Goal: Task Accomplishment & Management: Manage account settings

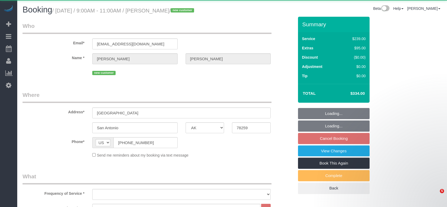
select select "[GEOGRAPHIC_DATA]"
select select "3"
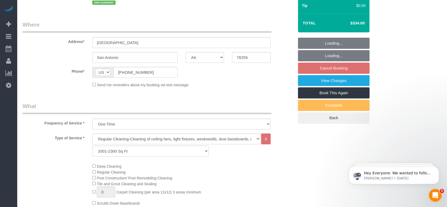
select select "object:9516"
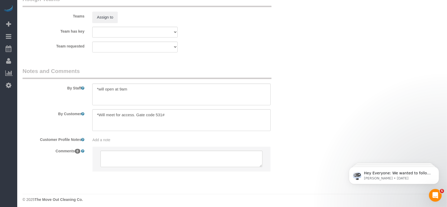
scroll to position [578, 0]
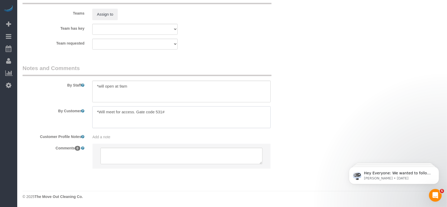
drag, startPoint x: 136, startPoint y: 112, endPoint x: 170, endPoint y: 112, distance: 33.7
click at [170, 112] on textarea at bounding box center [181, 117] width 178 height 22
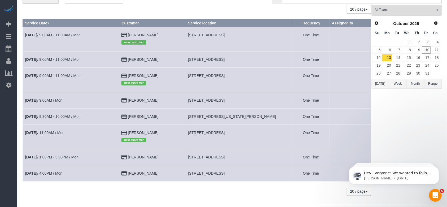
scroll to position [35, 0]
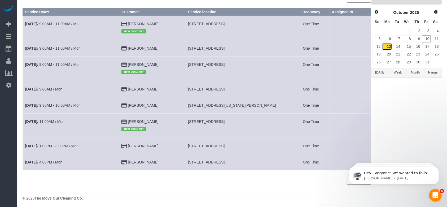
click at [388, 47] on link "13" at bounding box center [387, 46] width 10 height 7
click at [398, 46] on link "14" at bounding box center [397, 46] width 9 height 7
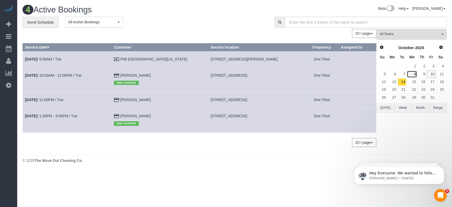
click at [415, 77] on link "8" at bounding box center [412, 73] width 10 height 7
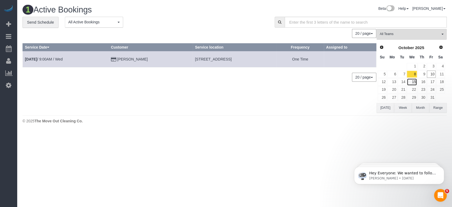
click at [415, 81] on link "15" at bounding box center [412, 81] width 10 height 7
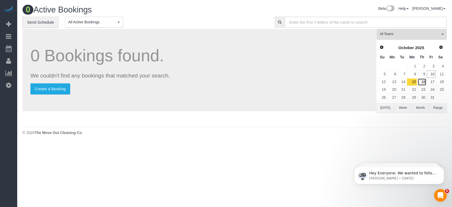
click at [425, 84] on link "16" at bounding box center [422, 81] width 9 height 7
click at [434, 82] on link "17" at bounding box center [431, 81] width 9 height 7
click at [442, 83] on link "18" at bounding box center [441, 81] width 9 height 7
click at [386, 89] on link "19" at bounding box center [382, 89] width 9 height 7
click at [396, 90] on link "20" at bounding box center [392, 89] width 10 height 7
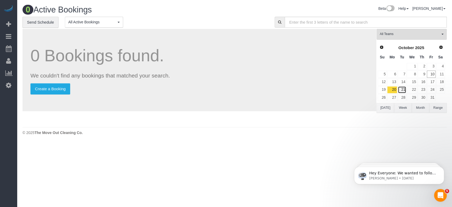
click at [405, 91] on link "21" at bounding box center [402, 89] width 9 height 7
click at [414, 89] on link "22" at bounding box center [412, 89] width 10 height 7
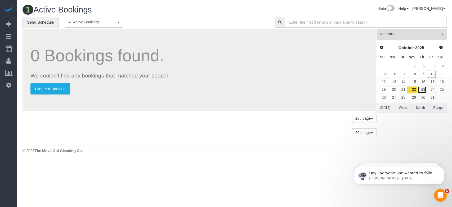
click at [425, 90] on link "23" at bounding box center [422, 89] width 9 height 7
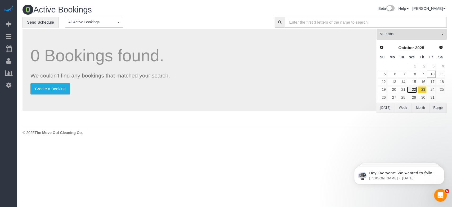
click at [413, 91] on link "22" at bounding box center [412, 89] width 10 height 7
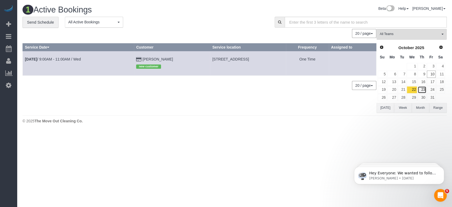
click at [424, 88] on link "23" at bounding box center [422, 89] width 9 height 7
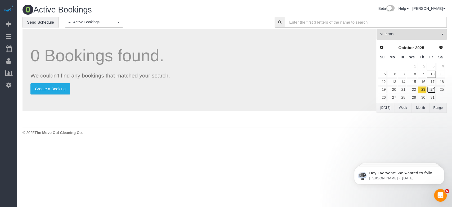
click at [435, 90] on link "24" at bounding box center [431, 89] width 9 height 7
click at [389, 108] on button "[DATE]" at bounding box center [385, 108] width 17 height 10
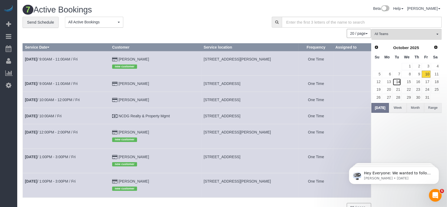
click at [393, 82] on link "14" at bounding box center [397, 81] width 9 height 7
click at [389, 82] on link "13" at bounding box center [392, 81] width 10 height 7
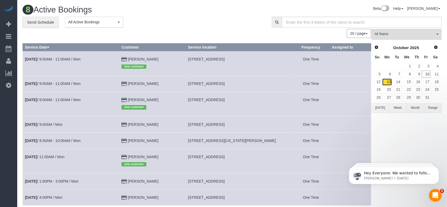
click at [387, 83] on link "13" at bounding box center [387, 81] width 10 height 7
drag, startPoint x: 189, startPoint y: 100, endPoint x: 250, endPoint y: 101, distance: 61.5
click at [250, 101] on td "[STREET_ADDRESS]" at bounding box center [239, 104] width 107 height 24
copy span "[STREET_ADDRESS]"
click at [72, 98] on link "[DATE] 9:00AM - 11:00AM / Mon" at bounding box center [53, 100] width 56 height 4
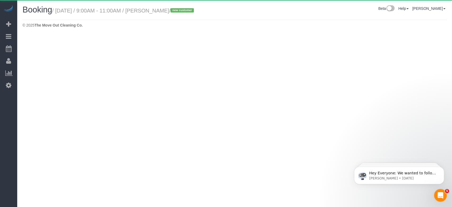
select select "[GEOGRAPHIC_DATA]"
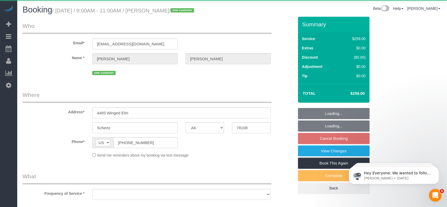
select select "object:10567"
select select "string:fspay-6409c997-aa62-44bd-8764-a8b7e07529cb"
select select "3"
select select "object:10643"
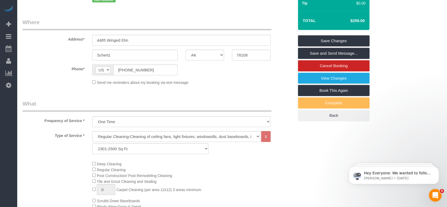
scroll to position [70, 0]
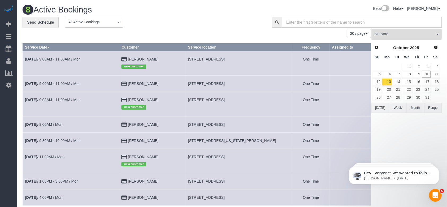
drag, startPoint x: 187, startPoint y: 124, endPoint x: 258, endPoint y: 124, distance: 70.8
click at [258, 124] on td "[STREET_ADDRESS]" at bounding box center [239, 124] width 107 height 16
copy span "[STREET_ADDRESS]"
click at [59, 124] on link "[DATE] 9:00AM / Mon" at bounding box center [43, 124] width 37 height 4
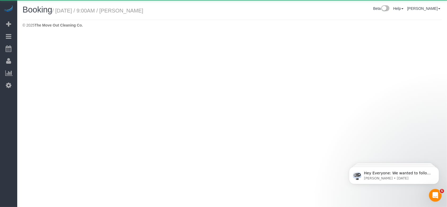
select select "[GEOGRAPHIC_DATA]"
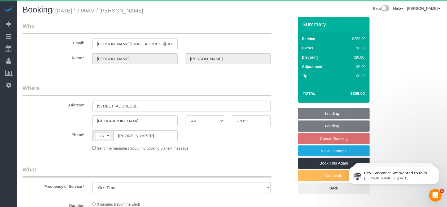
select select "object:11209"
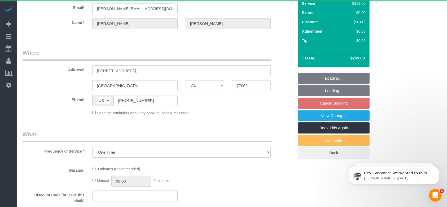
select select "string:fspay-5f9d37c2-99f9-42c9-a91e-ba06f310703a"
select select "3"
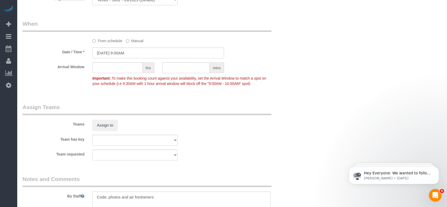
scroll to position [570, 0]
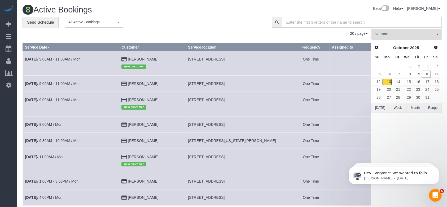
click at [389, 81] on link "13" at bounding box center [387, 81] width 10 height 7
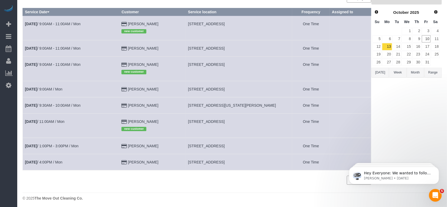
drag, startPoint x: 188, startPoint y: 120, endPoint x: 256, endPoint y: 124, distance: 68.2
click at [258, 124] on td "[STREET_ADDRESS]" at bounding box center [239, 125] width 107 height 24
copy span "[STREET_ADDRESS]"
click at [60, 122] on link "[DATE] 11:00AM / Mon" at bounding box center [44, 121] width 39 height 4
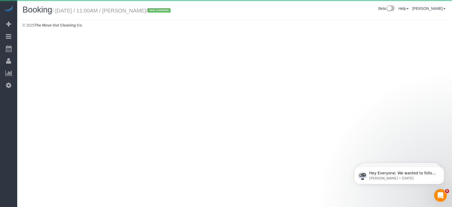
select select "[GEOGRAPHIC_DATA]"
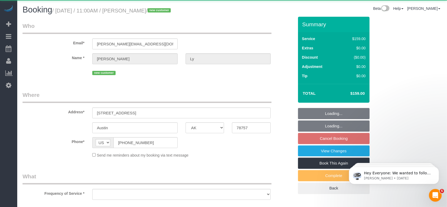
select select "object:11793"
select select "string:fspay-462ec7e4-6e0e-4fa3-8bc0-005989f41df8"
select select "3"
select select "object:11866"
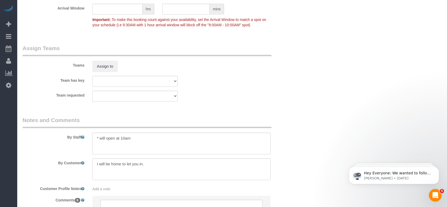
scroll to position [530, 0]
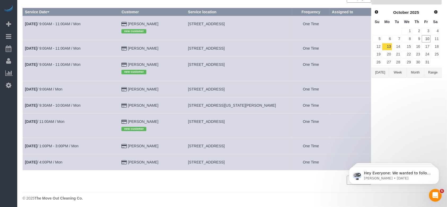
scroll to position [37, 0]
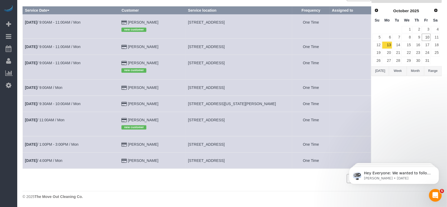
drag, startPoint x: 188, startPoint y: 160, endPoint x: 257, endPoint y: 159, distance: 68.6
click at [257, 159] on td "[STREET_ADDRESS]" at bounding box center [239, 160] width 107 height 16
copy span "[STREET_ADDRESS]"
click at [45, 158] on link "[DATE] 4:00PM / Mon" at bounding box center [43, 160] width 37 height 4
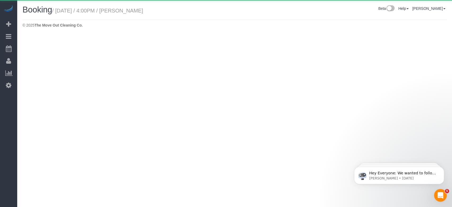
select select "[GEOGRAPHIC_DATA]"
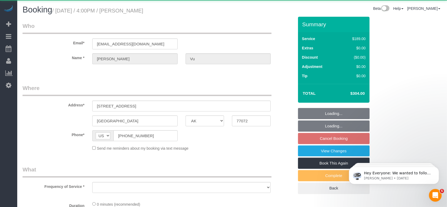
select select "object:12356"
select select "string:fspay-33bb6296-7f5e-4153-975e-7f53f73b1e0c"
select select "3"
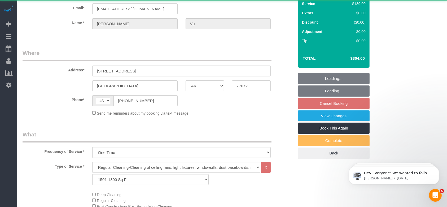
select select "object:12432"
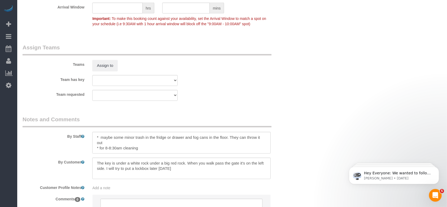
scroll to position [530, 0]
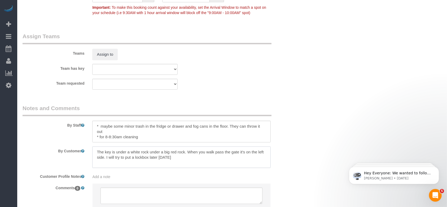
drag, startPoint x: 95, startPoint y: 152, endPoint x: 103, endPoint y: 159, distance: 10.7
click at [103, 159] on textarea at bounding box center [181, 157] width 178 height 22
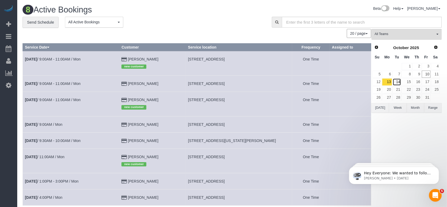
click at [398, 82] on link "14" at bounding box center [397, 81] width 9 height 7
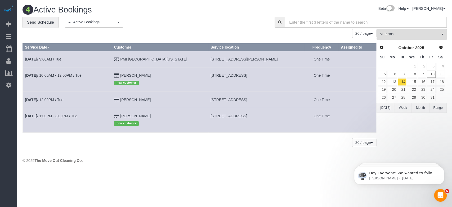
drag, startPoint x: 197, startPoint y: 57, endPoint x: 260, endPoint y: 58, distance: 62.6
click at [260, 58] on td "[STREET_ADDRESS][PERSON_NAME]" at bounding box center [256, 59] width 96 height 16
copy span "[STREET_ADDRESS][PERSON_NAME]"
click at [45, 56] on td "[DATE] 9:00AM / Tue" at bounding box center [67, 59] width 89 height 16
click at [45, 60] on link "[DATE] 9:00AM / Tue" at bounding box center [43, 59] width 36 height 4
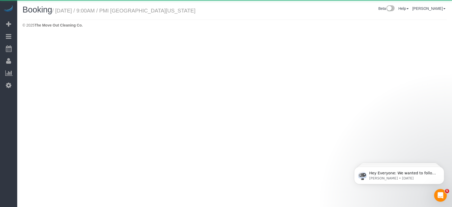
select select "[GEOGRAPHIC_DATA]"
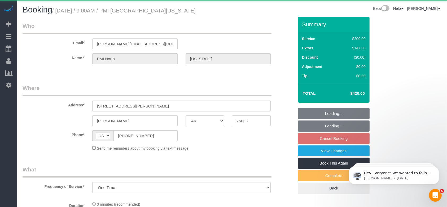
select select "object:13043"
select select "3"
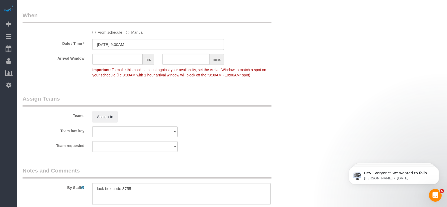
scroll to position [530, 0]
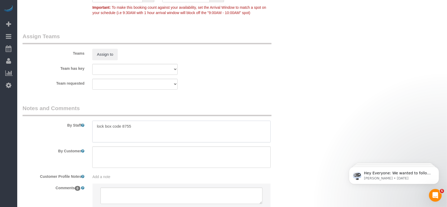
drag, startPoint x: 95, startPoint y: 126, endPoint x: 149, endPoint y: 128, distance: 54.6
click at [149, 128] on textarea at bounding box center [181, 132] width 178 height 22
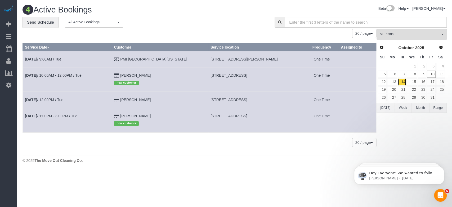
click at [404, 80] on link "14" at bounding box center [402, 81] width 9 height 7
click at [416, 81] on link "15" at bounding box center [412, 81] width 10 height 7
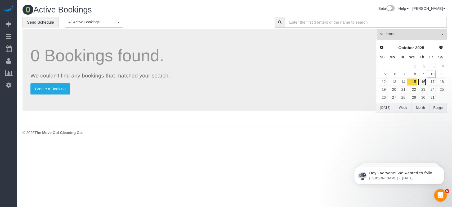
click at [425, 83] on link "16" at bounding box center [422, 81] width 9 height 7
click at [433, 81] on link "17" at bounding box center [431, 81] width 9 height 7
click at [431, 83] on link "17" at bounding box center [431, 81] width 9 height 7
click at [443, 84] on link "18" at bounding box center [441, 81] width 9 height 7
click at [384, 89] on link "19" at bounding box center [382, 89] width 9 height 7
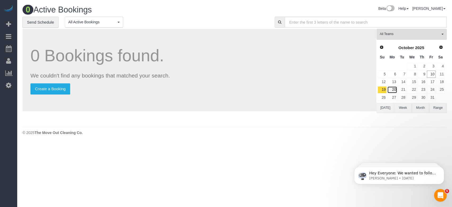
click at [396, 87] on link "20" at bounding box center [392, 89] width 10 height 7
click at [404, 89] on link "21" at bounding box center [402, 89] width 9 height 7
click at [417, 90] on link "22" at bounding box center [412, 89] width 10 height 7
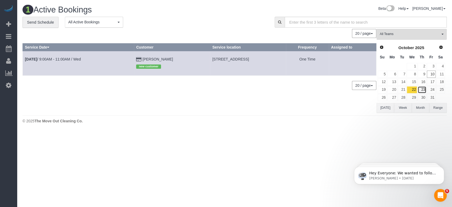
click at [425, 89] on link "23" at bounding box center [422, 89] width 9 height 7
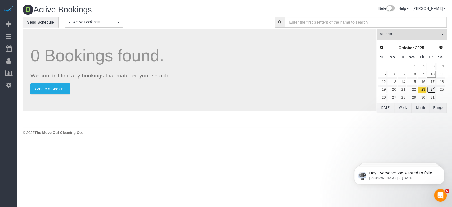
click at [432, 89] on link "24" at bounding box center [431, 89] width 9 height 7
click at [445, 88] on link "25" at bounding box center [441, 89] width 9 height 7
click at [385, 97] on link "26" at bounding box center [382, 97] width 9 height 7
click at [393, 96] on link "27" at bounding box center [392, 97] width 10 height 7
click at [405, 96] on link "28" at bounding box center [402, 97] width 9 height 7
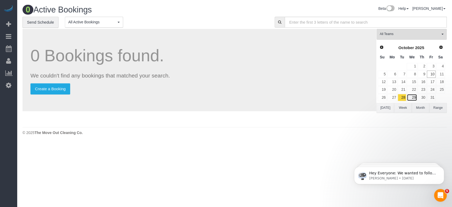
click at [413, 97] on link "29" at bounding box center [412, 97] width 10 height 7
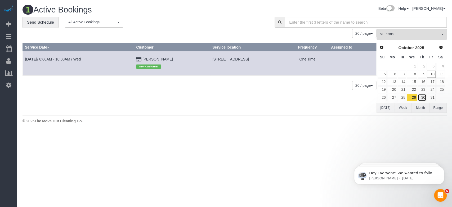
click at [423, 95] on link "30" at bounding box center [422, 97] width 9 height 7
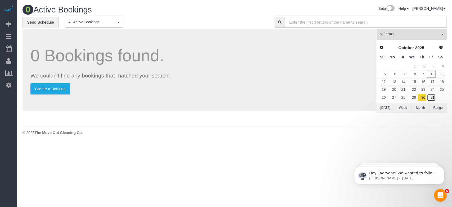
click at [429, 97] on link "31" at bounding box center [431, 97] width 9 height 7
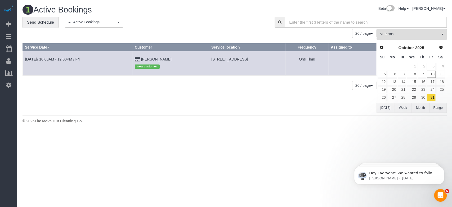
click at [387, 106] on button "[DATE]" at bounding box center [385, 108] width 17 height 10
